Goal: Navigation & Orientation: Find specific page/section

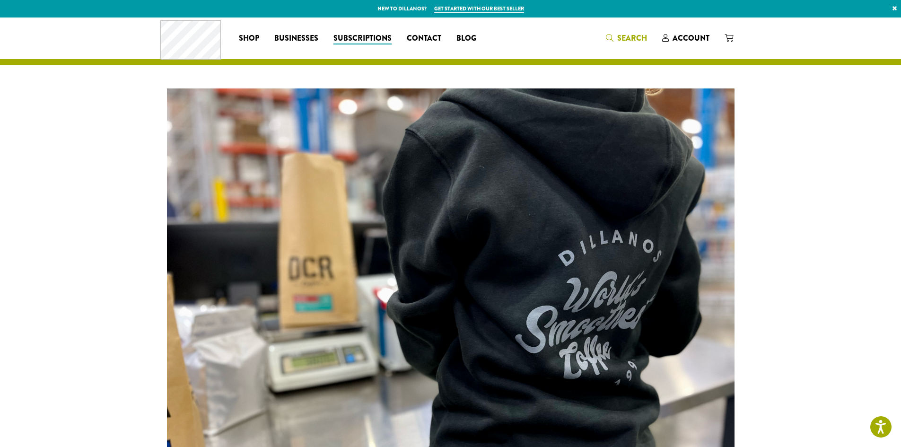
click at [607, 33] on span "Search" at bounding box center [626, 39] width 41 height 12
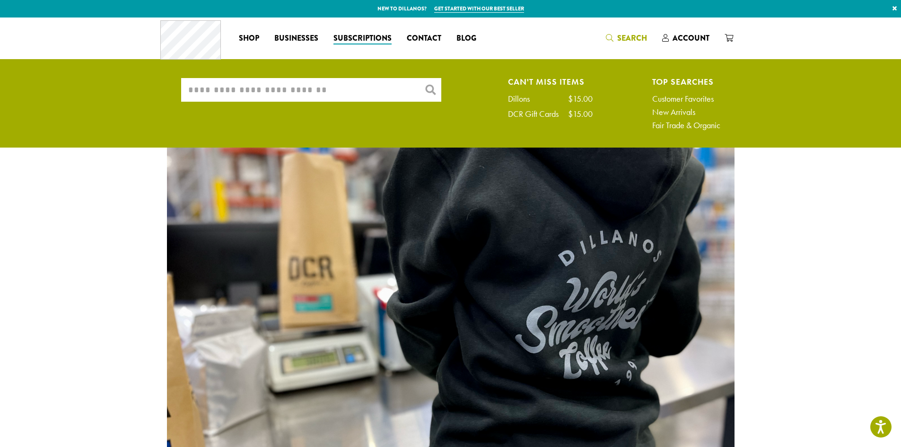
click at [309, 90] on input "What are you searching for?" at bounding box center [311, 90] width 260 height 24
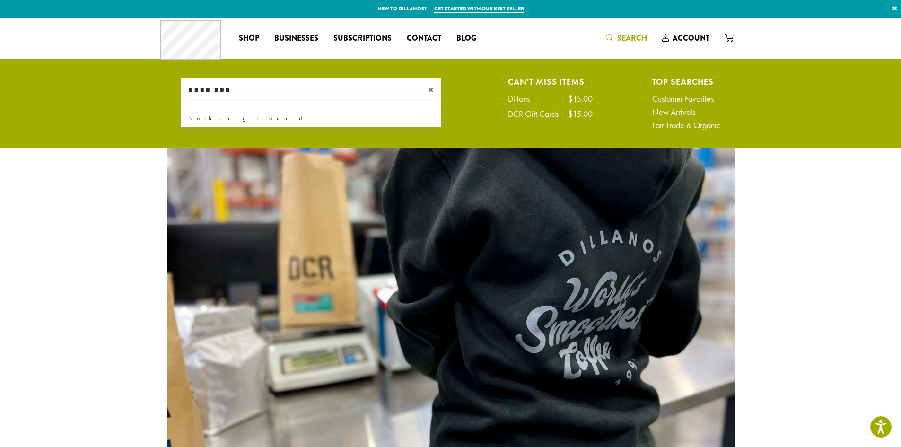
type input "********"
click at [542, 48] on div "Coffee All Coffees Best Sellers Blends Single Origins Dillanos Limited Organic …" at bounding box center [450, 37] width 580 height 39
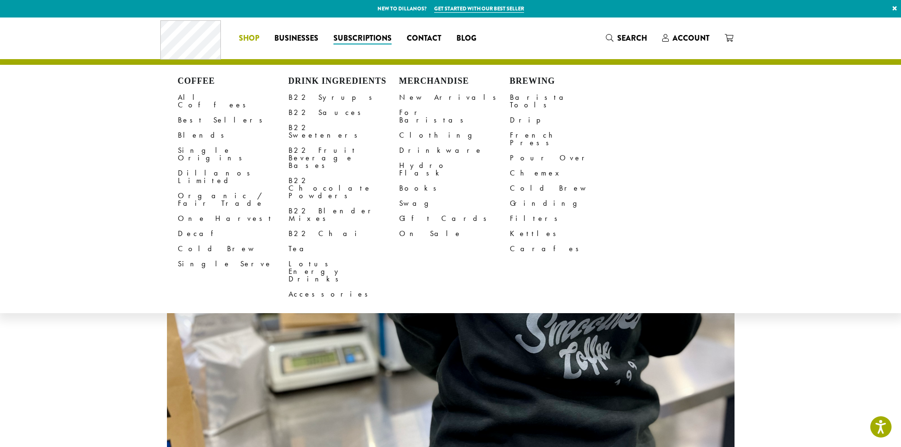
click at [238, 38] on li "Coffee All Coffees Best Sellers Blends Single Origins Dillanos Limited Organic …" at bounding box center [248, 38] width 35 height 15
click at [518, 96] on link "Barista Tools" at bounding box center [565, 101] width 111 height 23
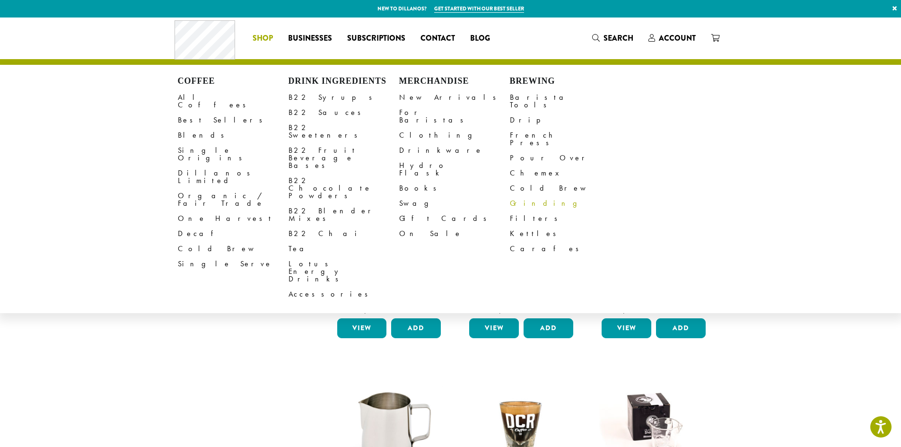
click at [522, 196] on link "Grinding" at bounding box center [565, 203] width 111 height 15
